Goal: Task Accomplishment & Management: Use online tool/utility

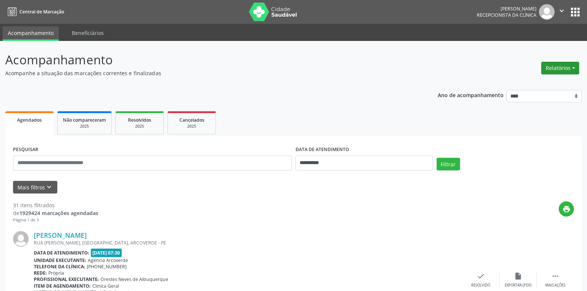
click at [571, 70] on button "Relatórios" at bounding box center [560, 68] width 38 height 13
click at [524, 84] on link "Agendamentos" at bounding box center [540, 84] width 80 height 10
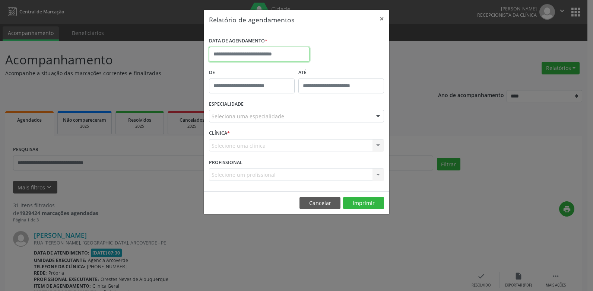
click at [272, 52] on input "text" at bounding box center [259, 54] width 101 height 15
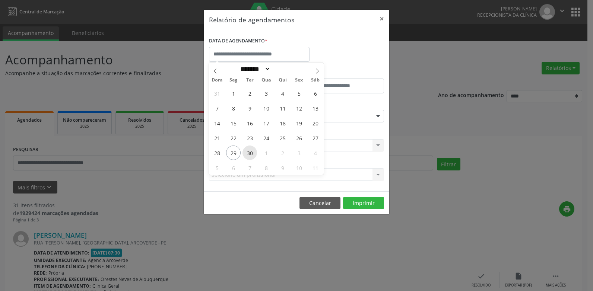
click at [251, 154] on span "30" at bounding box center [249, 153] width 15 height 15
type input "**********"
click at [251, 154] on span "30" at bounding box center [249, 153] width 15 height 15
click at [251, 154] on div "CLÍNICA * Selecione uma clínica Nenhum resultado encontrado para: " " Não há ne…" at bounding box center [296, 142] width 179 height 29
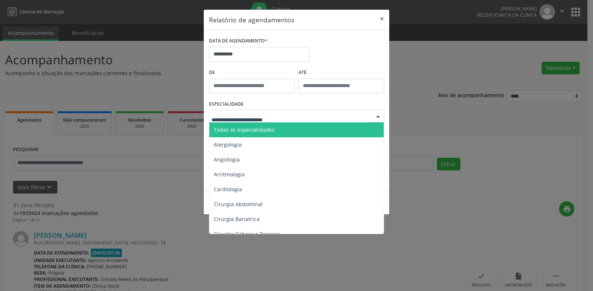
click at [226, 130] on span "Todas as especialidades" at bounding box center [244, 129] width 61 height 7
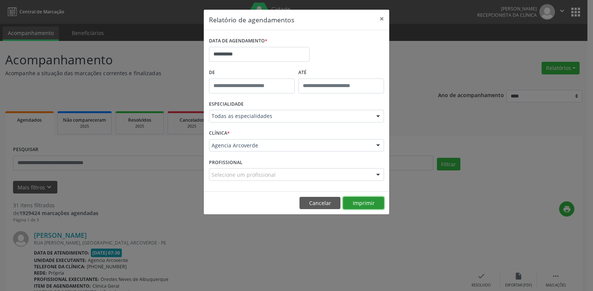
click at [359, 205] on button "Imprimir" at bounding box center [363, 203] width 41 height 13
click at [314, 205] on button "Cancelar" at bounding box center [319, 203] width 41 height 13
